Goal: Task Accomplishment & Management: Use online tool/utility

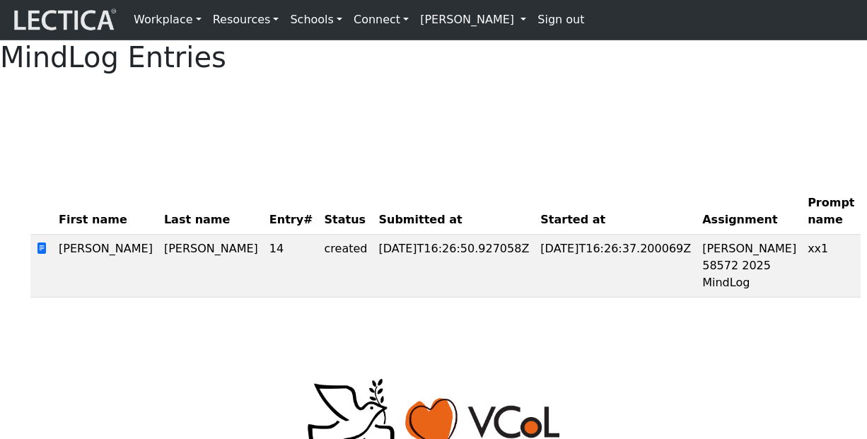
click at [409, 168] on div "MindLog Entries First name Last name Entry# Status Submitted at Started at Assi…" at bounding box center [433, 174] width 867 height 269
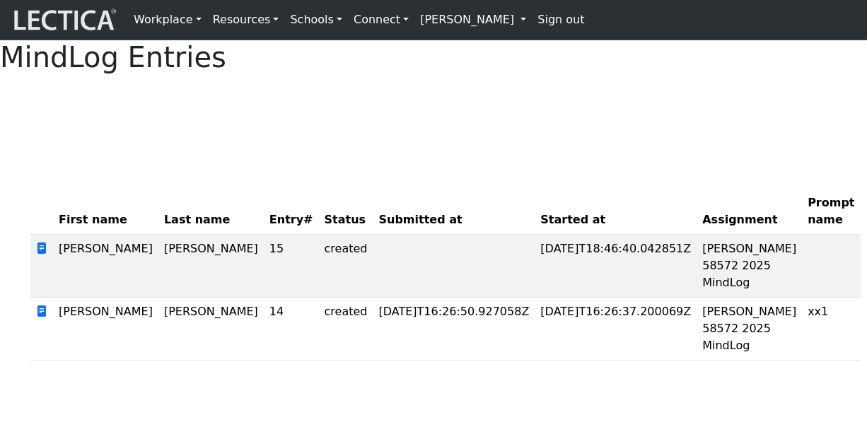
click at [532, 121] on div at bounding box center [433, 103] width 806 height 35
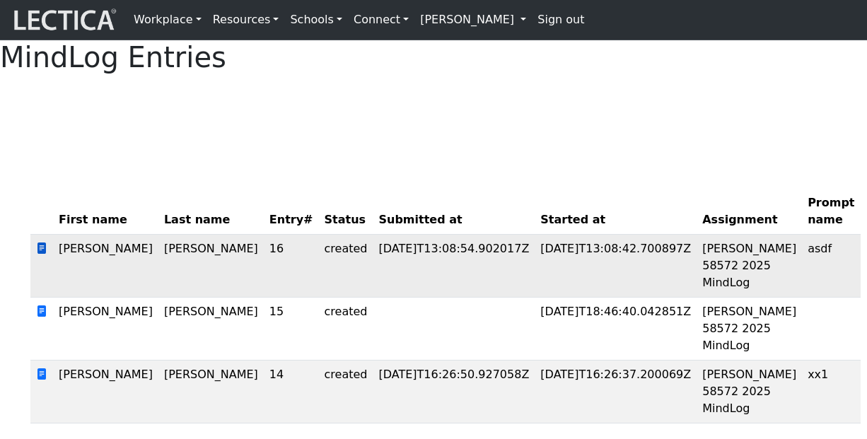
click at [39, 255] on span at bounding box center [41, 248] width 11 height 13
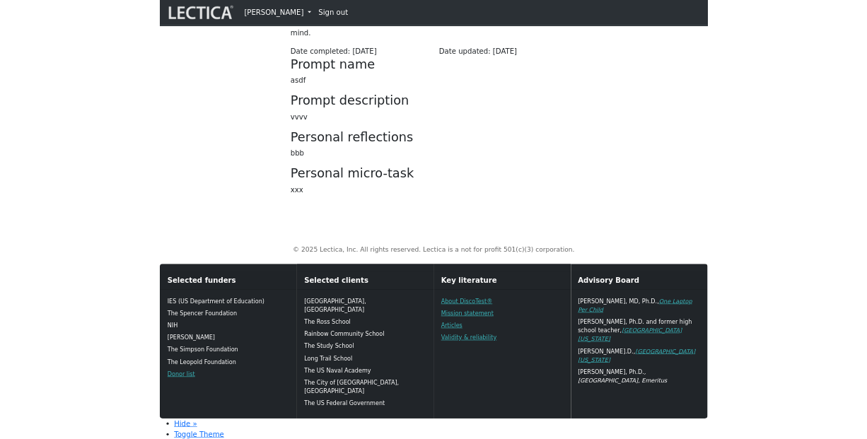
scroll to position [385, 0]
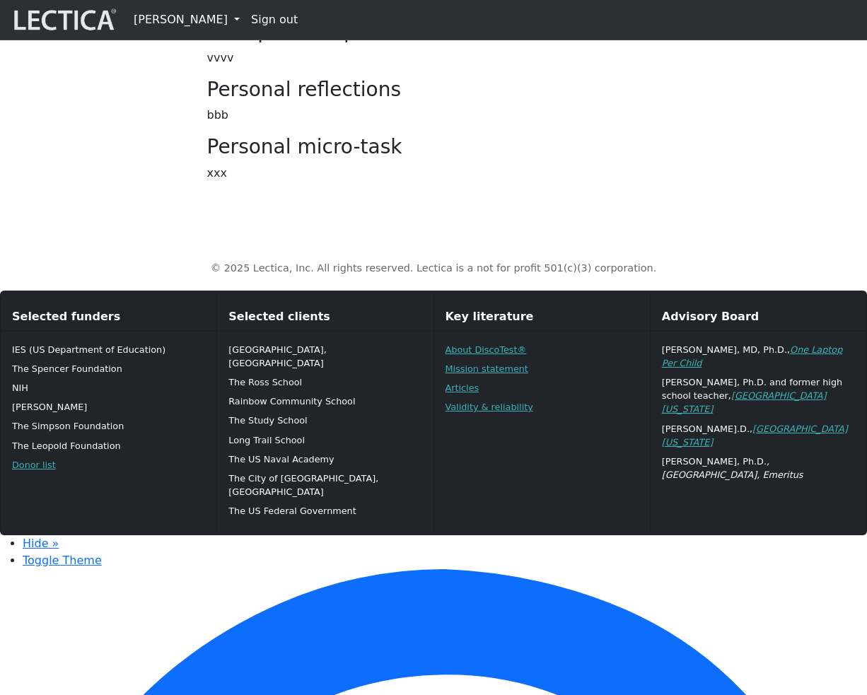
click at [241, 159] on h3 "Personal micro-task" at bounding box center [433, 147] width 453 height 24
drag, startPoint x: 241, startPoint y: 317, endPoint x: 366, endPoint y: 321, distance: 125.2
click at [364, 159] on h3 "Personal micro-task" at bounding box center [433, 147] width 453 height 24
click at [479, 159] on h3 "Personal micro-task" at bounding box center [433, 147] width 453 height 24
drag, startPoint x: 209, startPoint y: 153, endPoint x: 394, endPoint y: 156, distance: 185.2
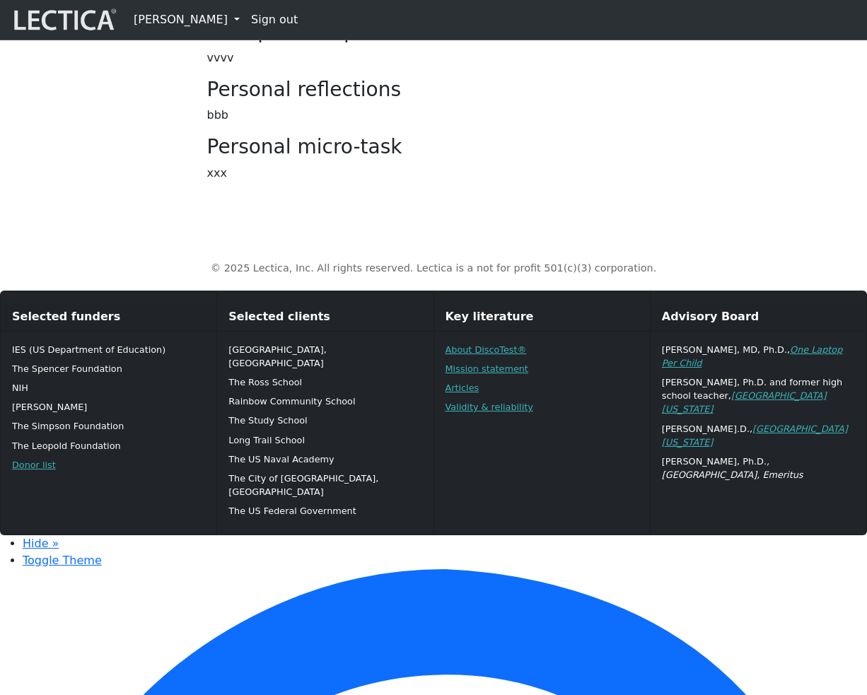
click at [394, 44] on h3 "Prompt description" at bounding box center [433, 32] width 453 height 24
click at [500, 44] on h3 "Prompt description" at bounding box center [433, 32] width 453 height 24
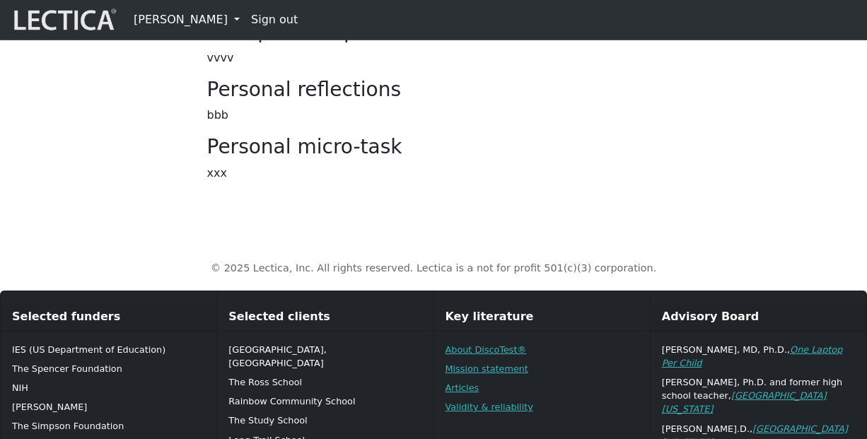
click at [619, 159] on h3 "Personal micro-task" at bounding box center [433, 147] width 453 height 24
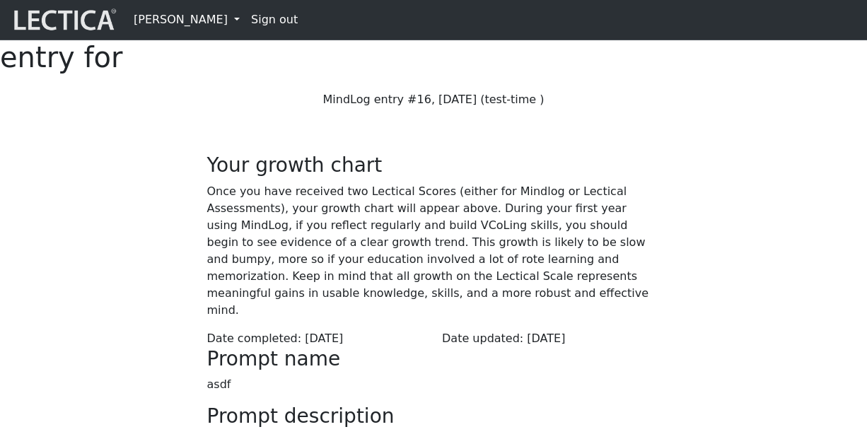
scroll to position [385, 0]
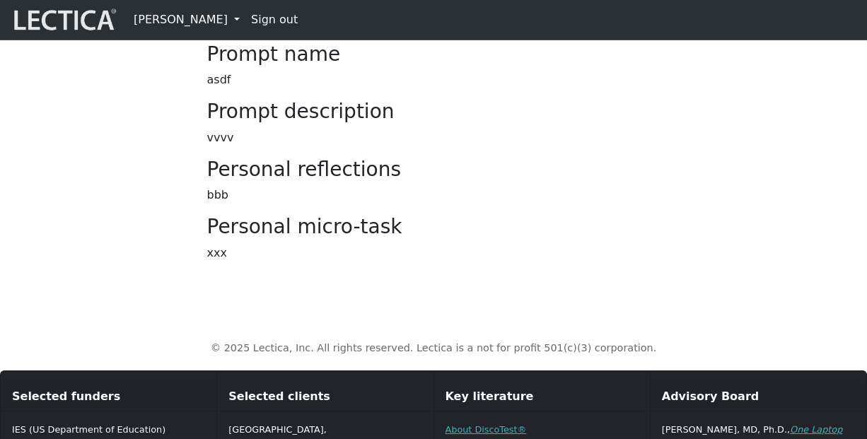
scroll to position [396, 0]
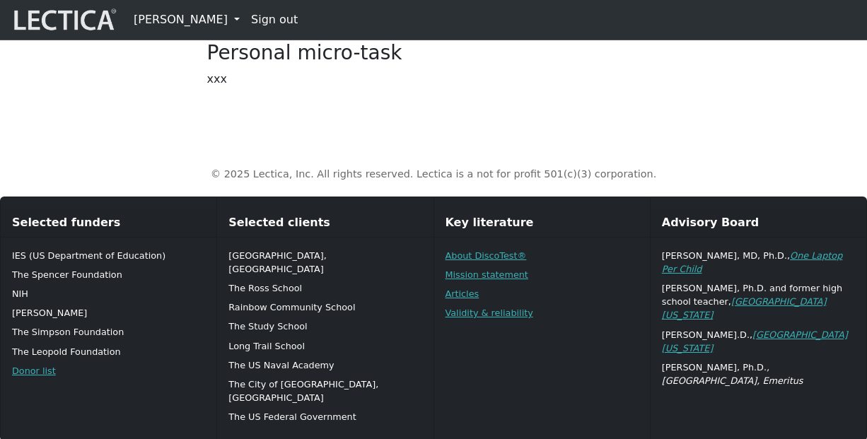
scroll to position [479, 0]
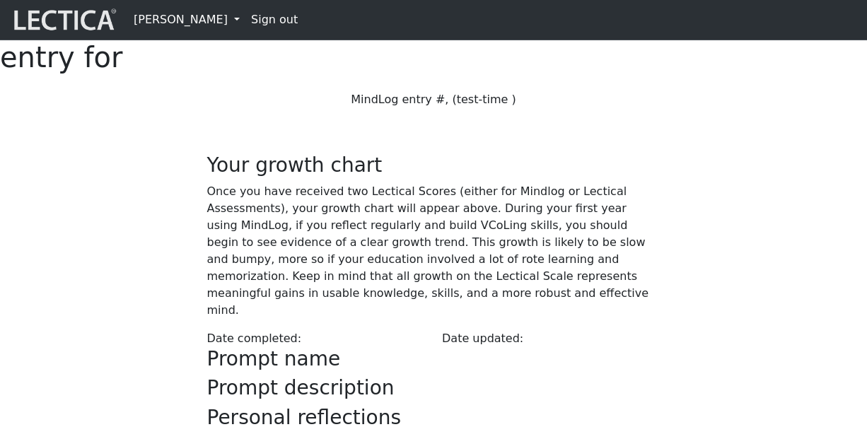
scroll to position [479, 0]
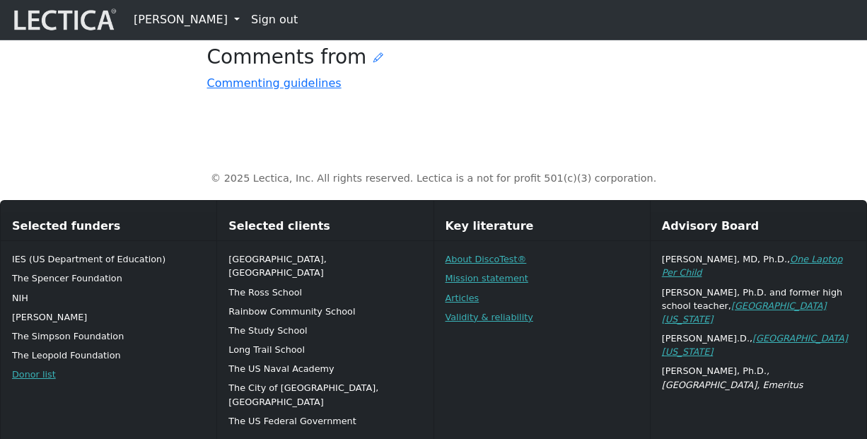
scroll to position [553, 0]
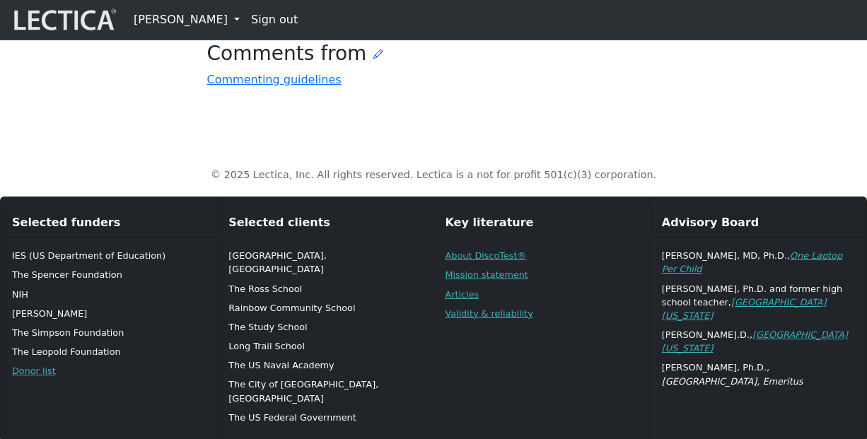
click at [373, 59] on icon at bounding box center [378, 53] width 10 height 11
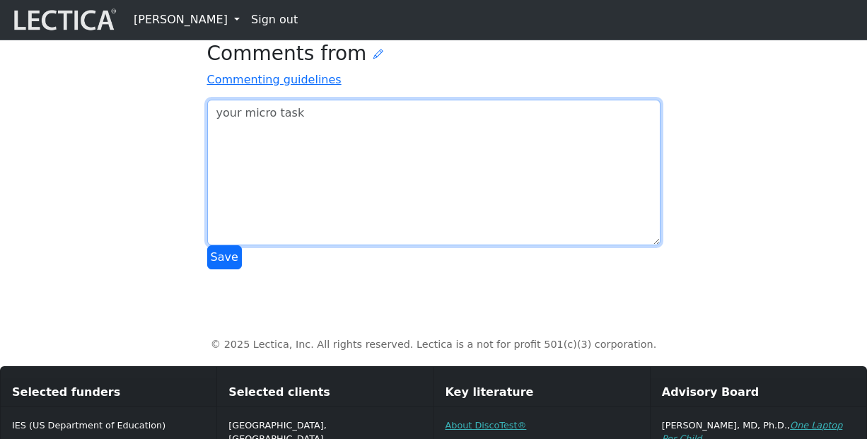
click at [349, 245] on textarea at bounding box center [433, 173] width 453 height 146
type textarea "oi jose"
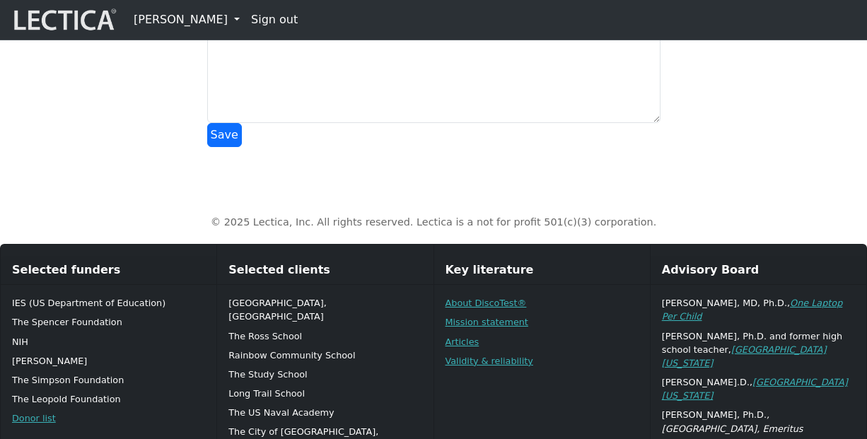
scroll to position [725, 0]
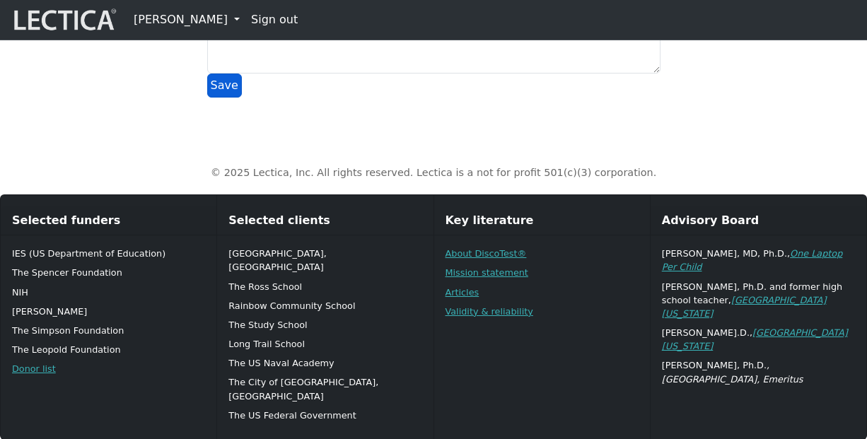
click at [226, 98] on button "Save" at bounding box center [224, 86] width 35 height 24
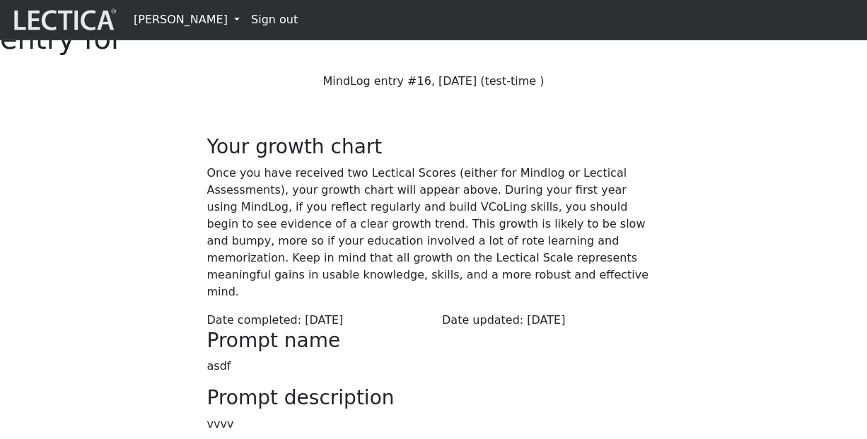
scroll to position [0, 0]
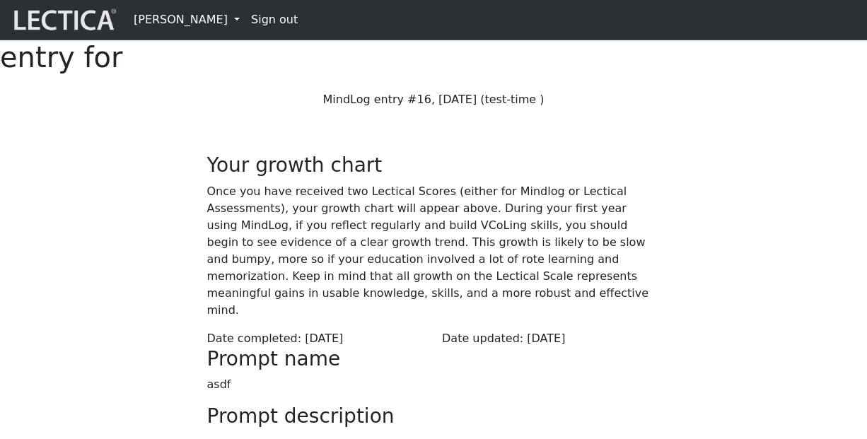
click at [650, 254] on p "Once you have received two Lectical Scores (either for Mindlog or Lectical Asse…" at bounding box center [433, 251] width 453 height 136
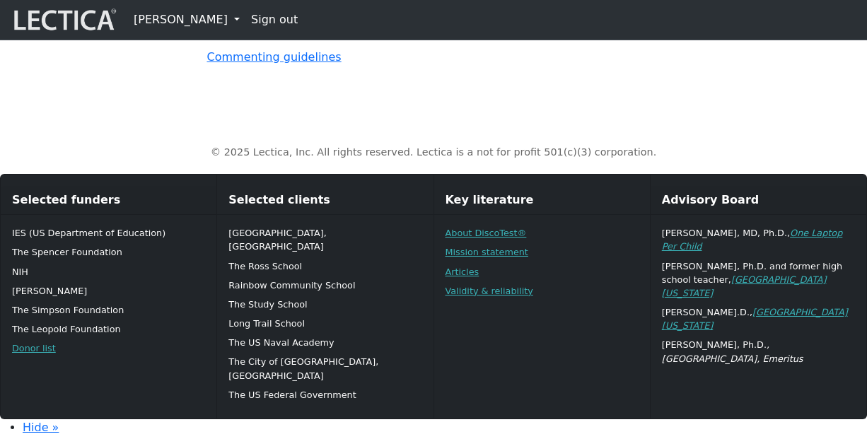
scroll to position [573, 0]
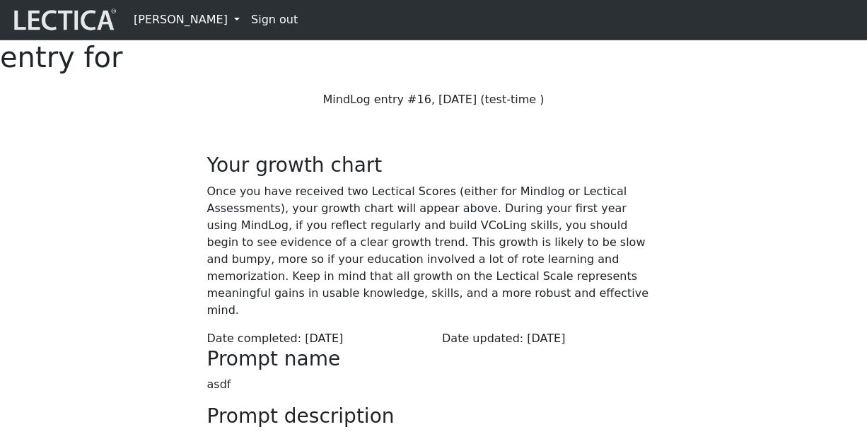
scroll to position [573, 0]
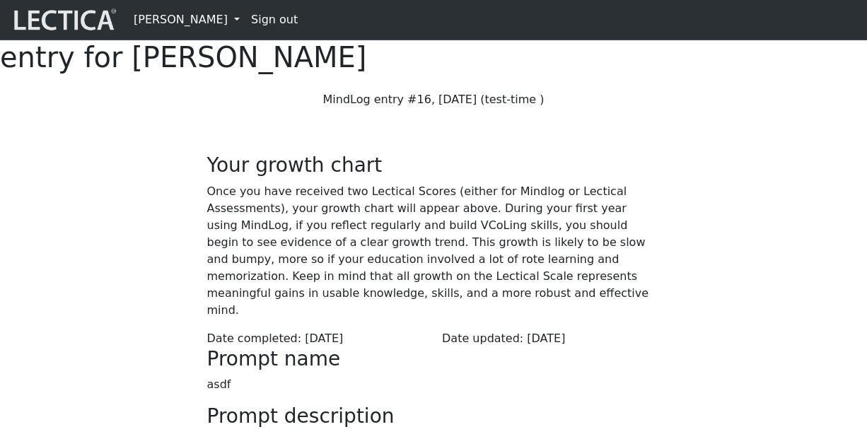
scroll to position [573, 0]
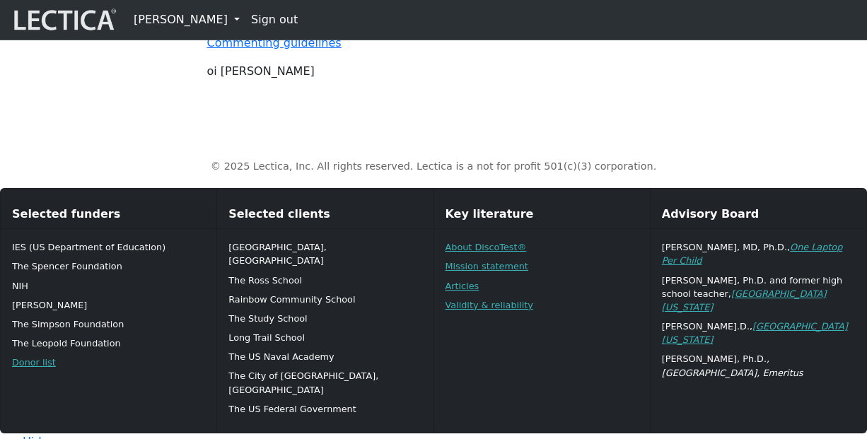
click at [208, 27] on link "[PERSON_NAME]" at bounding box center [186, 20] width 117 height 28
